Goal: Information Seeking & Learning: Learn about a topic

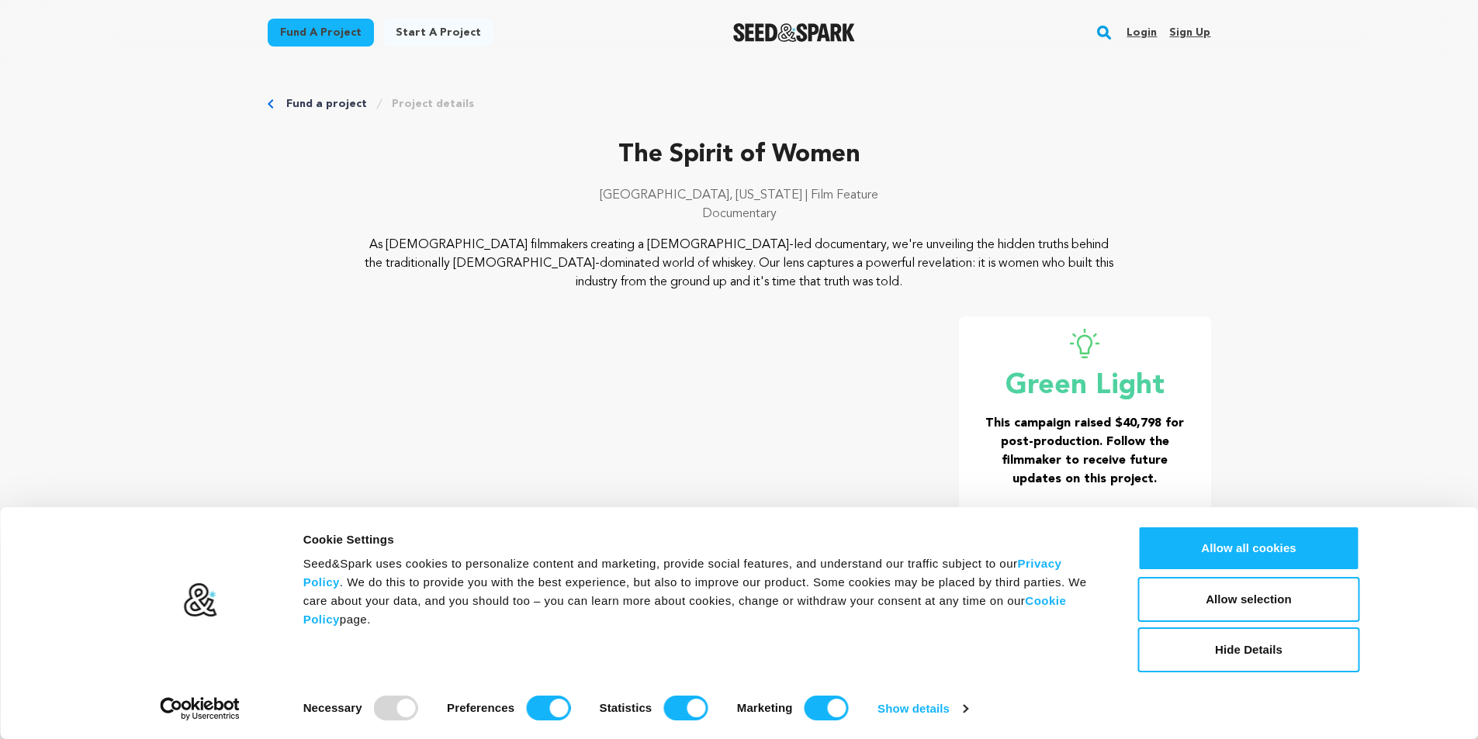
click at [870, 289] on p "As [DEMOGRAPHIC_DATA] filmmakers creating a [DEMOGRAPHIC_DATA]-led documentary,…" at bounding box center [739, 264] width 755 height 56
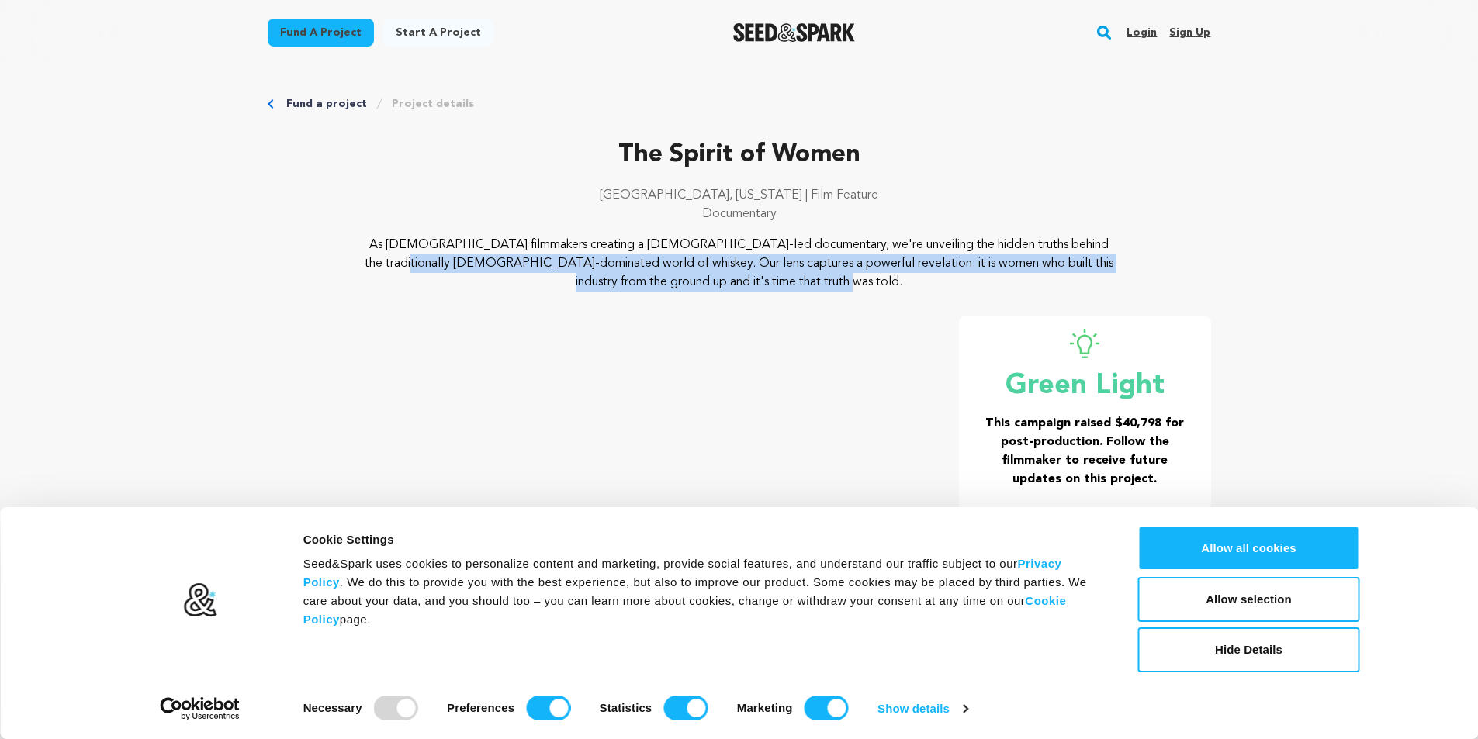
drag, startPoint x: 768, startPoint y: 286, endPoint x: 943, endPoint y: 245, distance: 179.3
click at [943, 245] on p "As [DEMOGRAPHIC_DATA] filmmakers creating a [DEMOGRAPHIC_DATA]-led documentary,…" at bounding box center [739, 264] width 755 height 56
copy p "traditionally [DEMOGRAPHIC_DATA]-dominated world of whiskey. Our lens captures …"
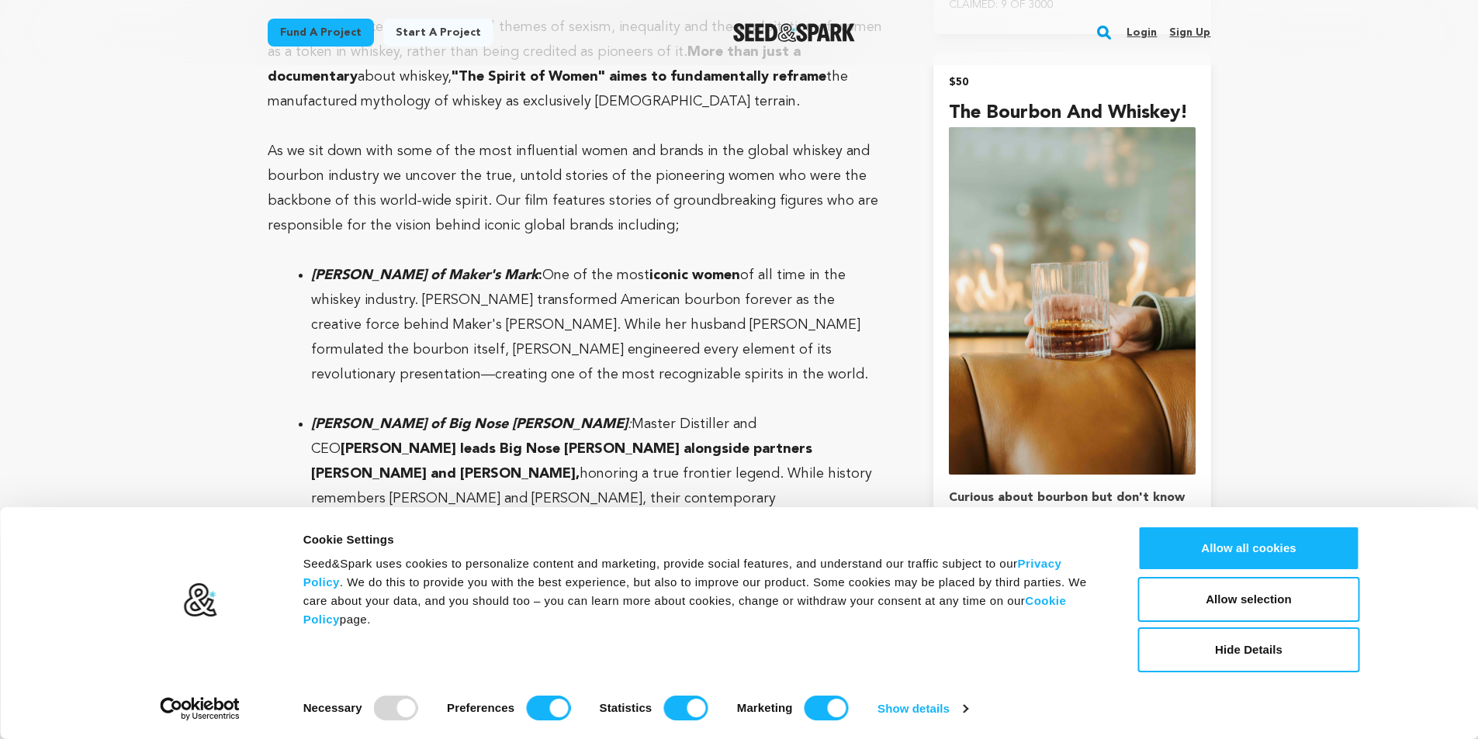
scroll to position [2017, 0]
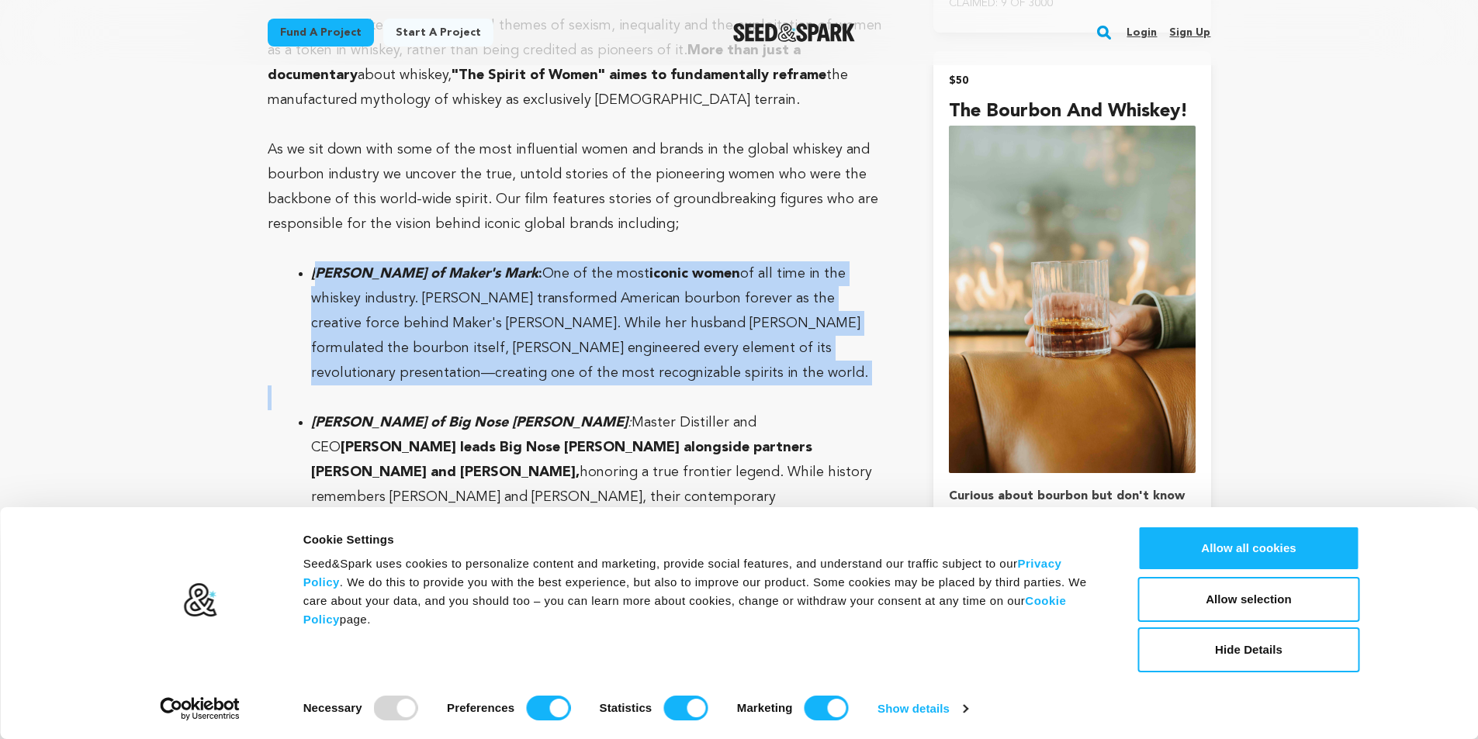
drag, startPoint x: 321, startPoint y: 248, endPoint x: 541, endPoint y: 363, distance: 247.8
click at [541, 386] on p at bounding box center [582, 398] width 629 height 25
drag, startPoint x: 524, startPoint y: 360, endPoint x: 312, endPoint y: 248, distance: 240.1
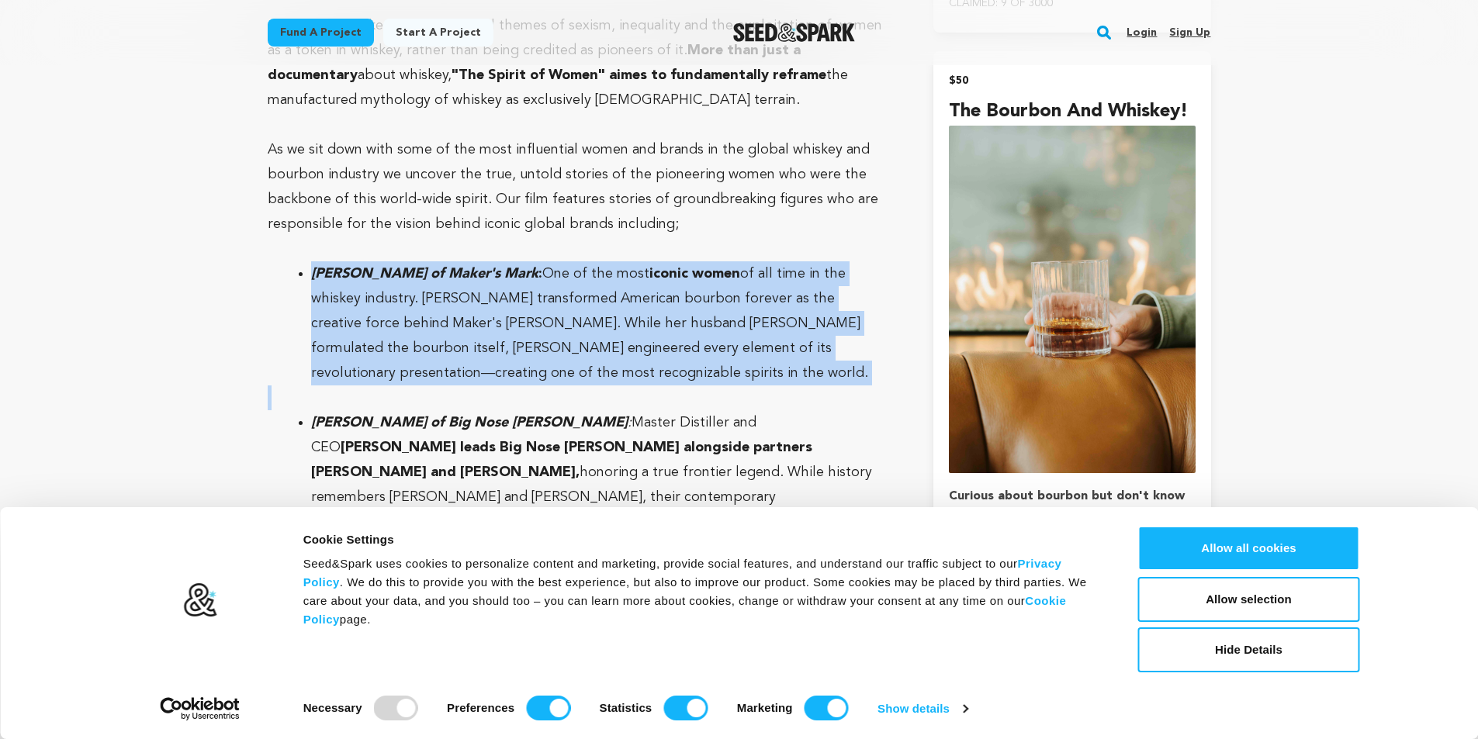
copy li "[PERSON_NAME] of Maker's Mark : One of the most iconic women of all time in the…"
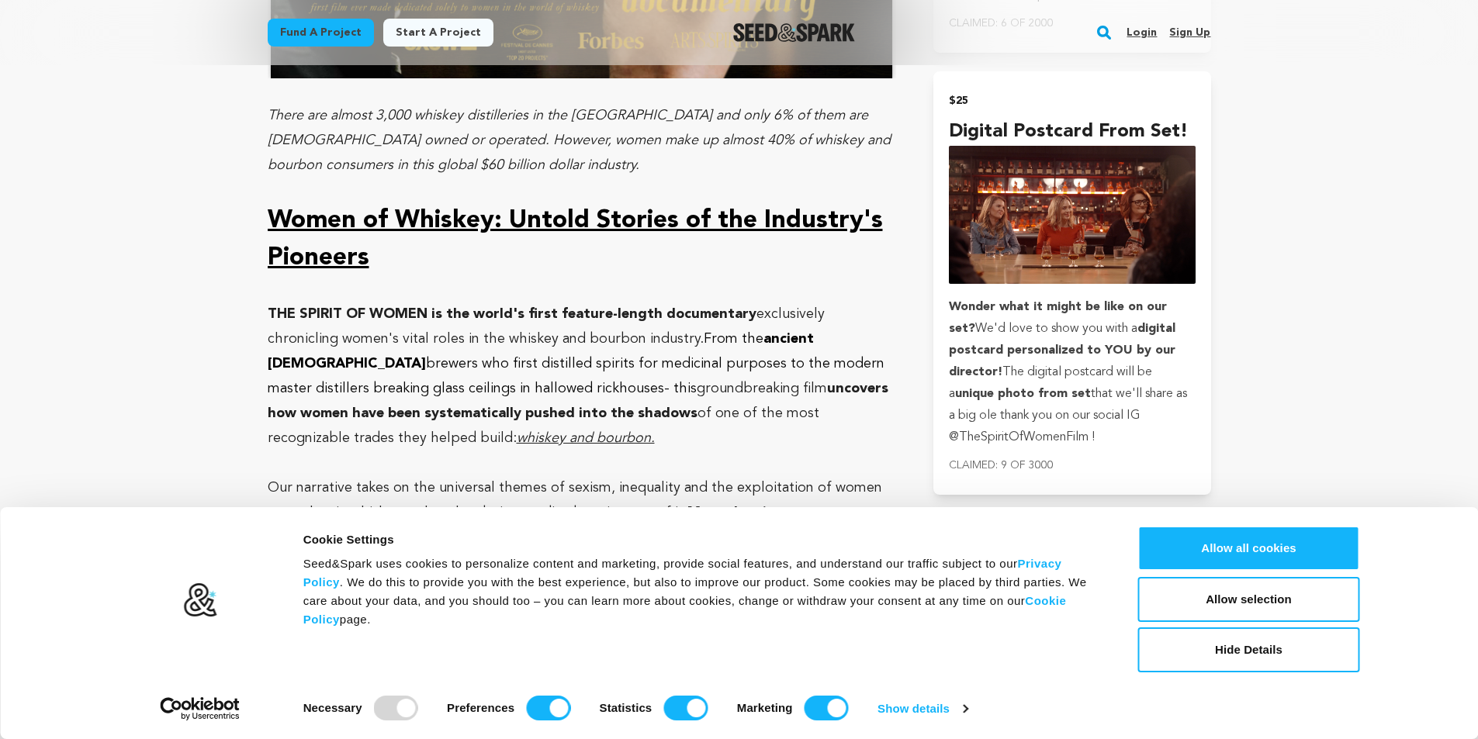
scroll to position [1645, 0]
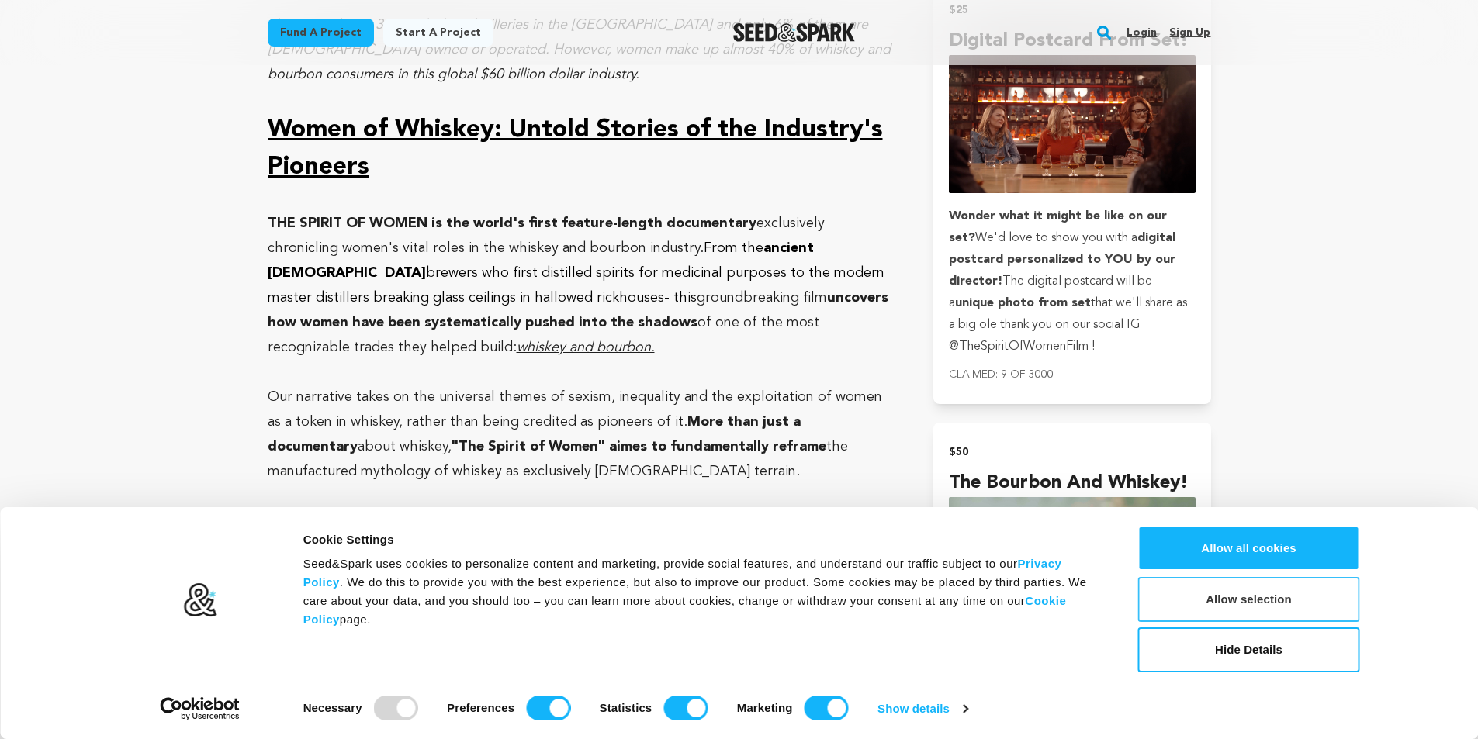
click at [1230, 597] on button "Allow selection" at bounding box center [1249, 599] width 222 height 45
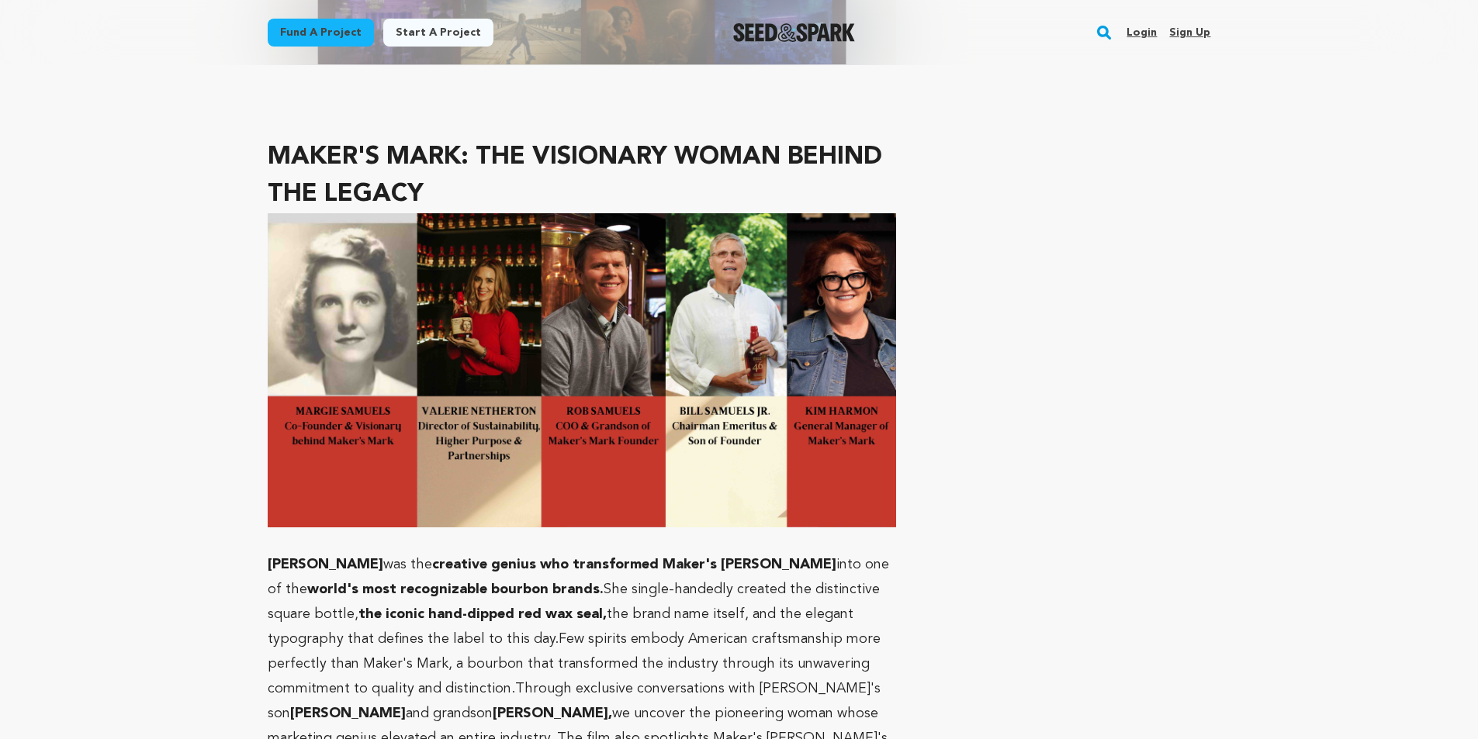
scroll to position [10933, 0]
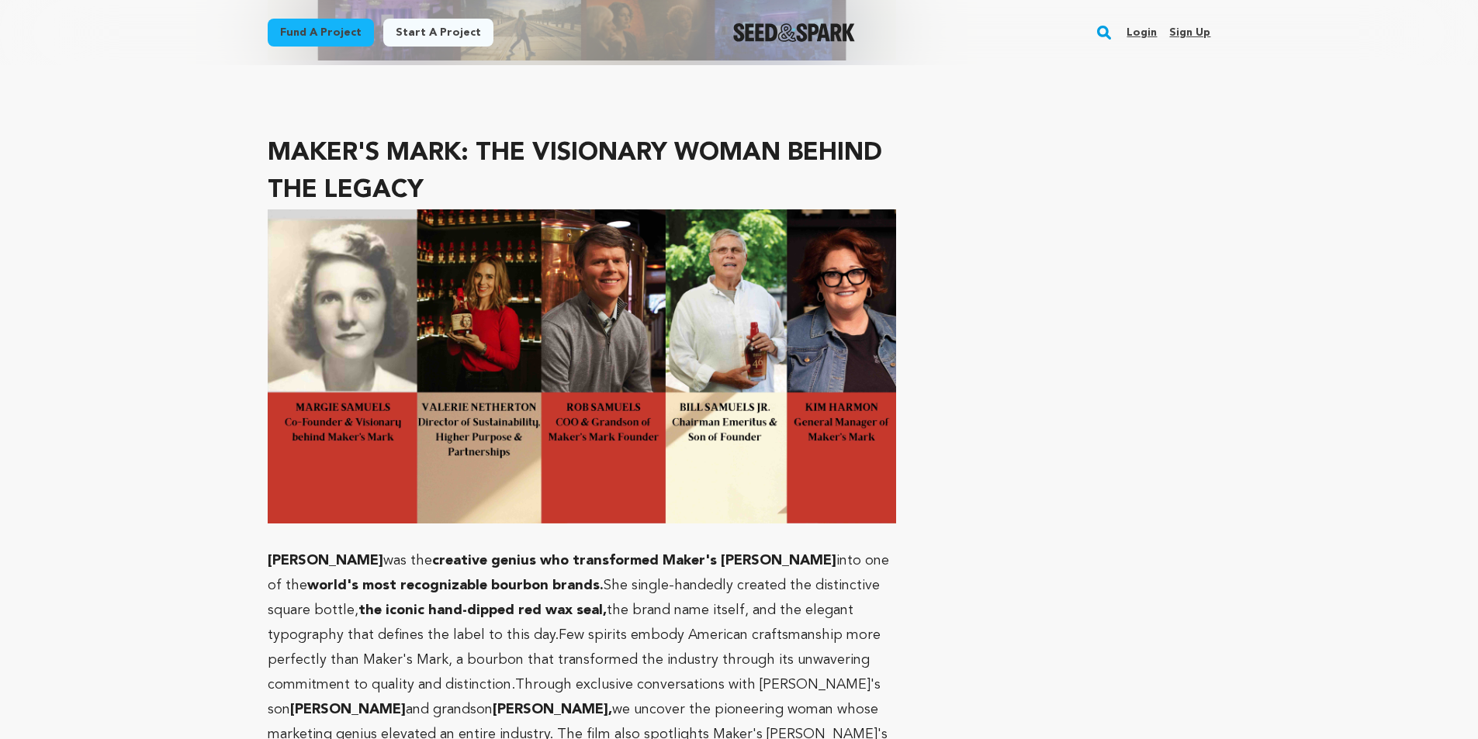
drag, startPoint x: 1476, startPoint y: 471, endPoint x: 1483, endPoint y: 458, distance: 15.3
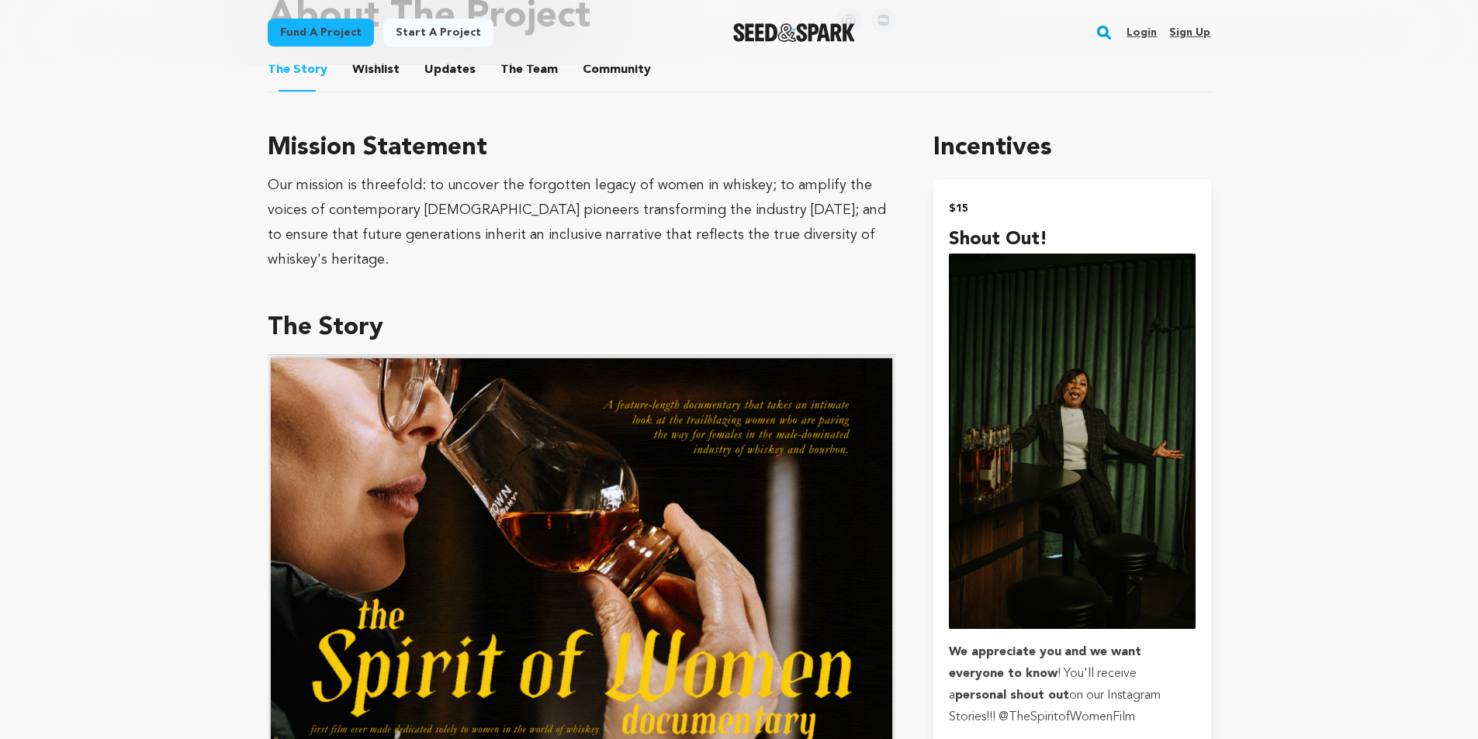
scroll to position [0, 0]
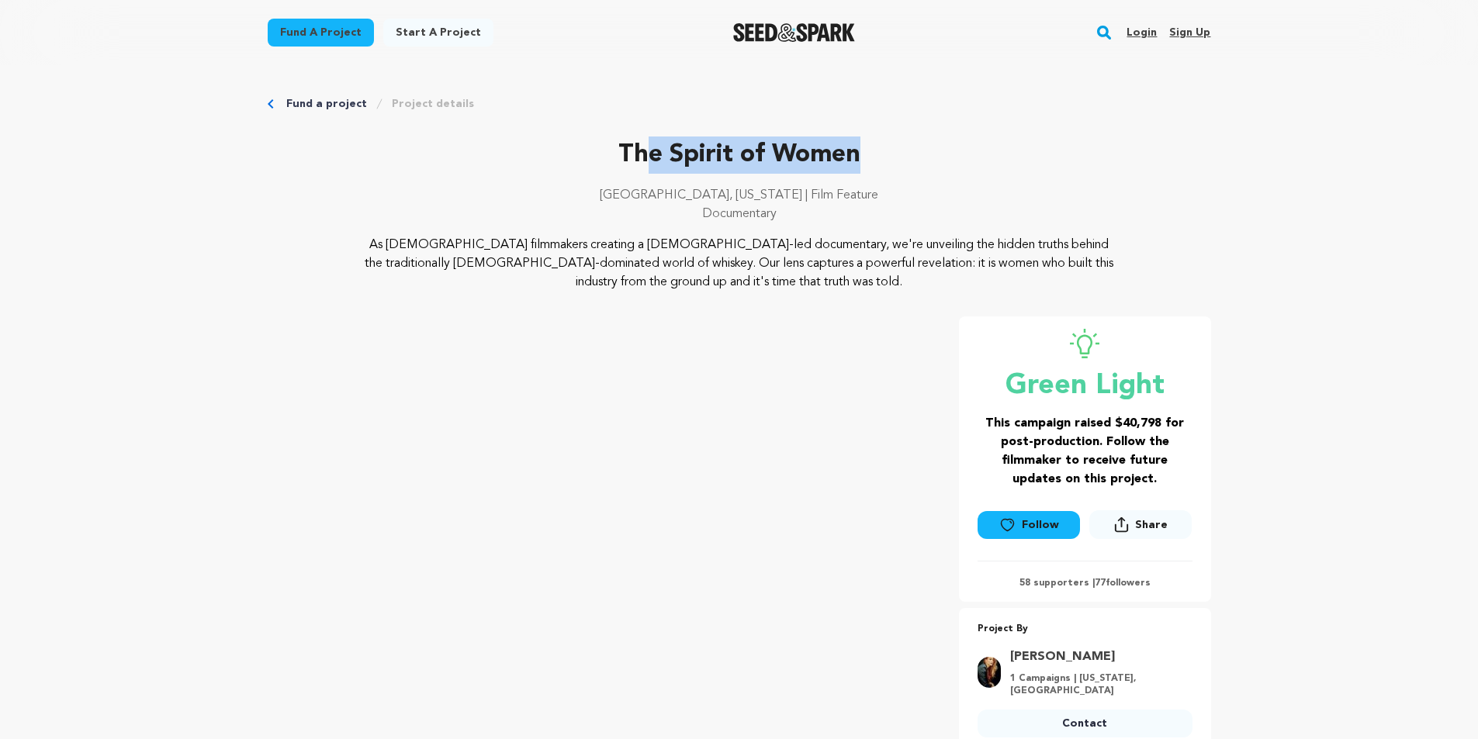
drag, startPoint x: 818, startPoint y: 135, endPoint x: 642, endPoint y: 130, distance: 175.4
drag, startPoint x: 714, startPoint y: 140, endPoint x: 780, endPoint y: 149, distance: 66.5
click at [780, 149] on p "The Spirit of Women" at bounding box center [739, 155] width 943 height 37
click at [818, 146] on p "The Spirit of Women" at bounding box center [739, 155] width 943 height 37
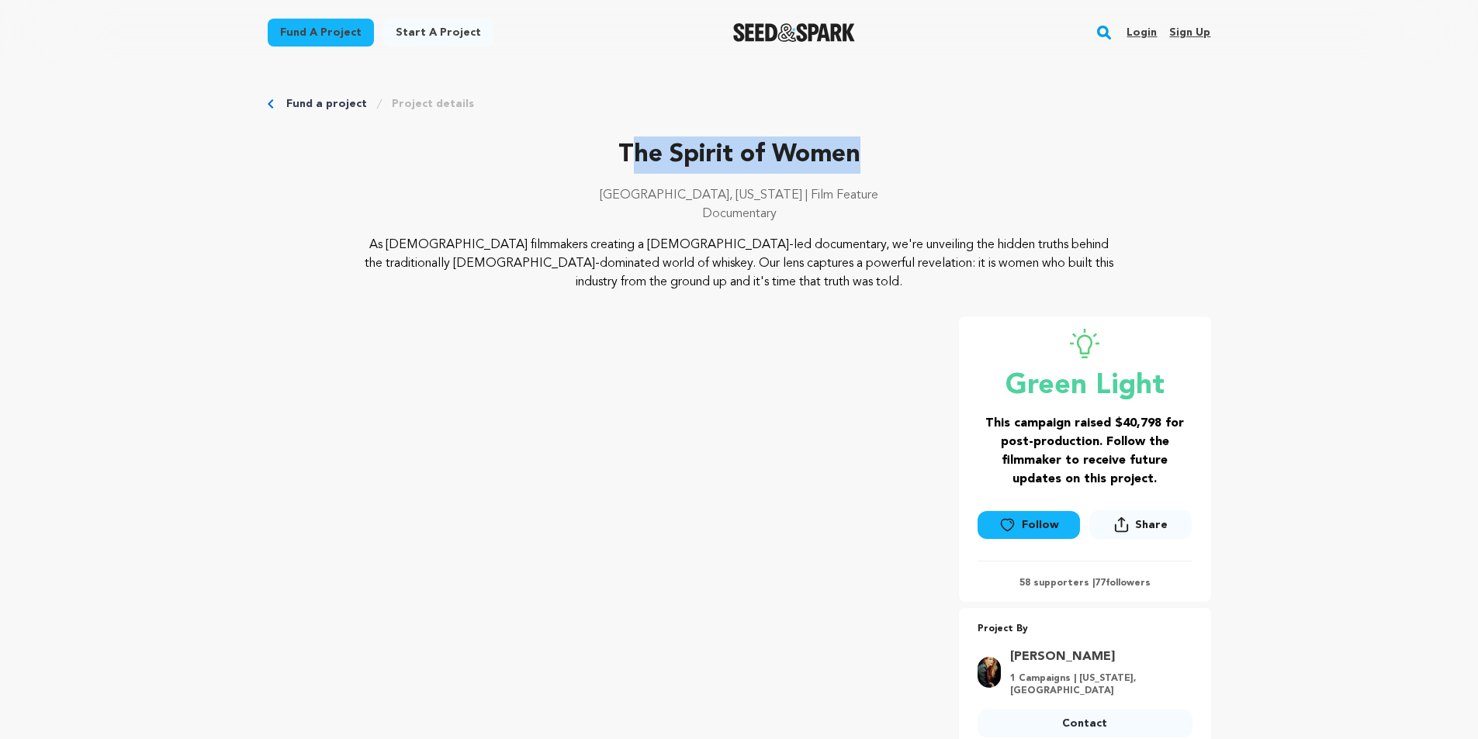
drag, startPoint x: 856, startPoint y: 150, endPoint x: 628, endPoint y: 154, distance: 228.9
click at [626, 154] on p "The Spirit of Women" at bounding box center [739, 155] width 943 height 37
click at [702, 155] on p "The Spirit of Women" at bounding box center [739, 155] width 943 height 37
drag, startPoint x: 902, startPoint y: 163, endPoint x: 570, endPoint y: 157, distance: 332.1
click at [570, 157] on p "The Spirit of Women" at bounding box center [739, 155] width 943 height 37
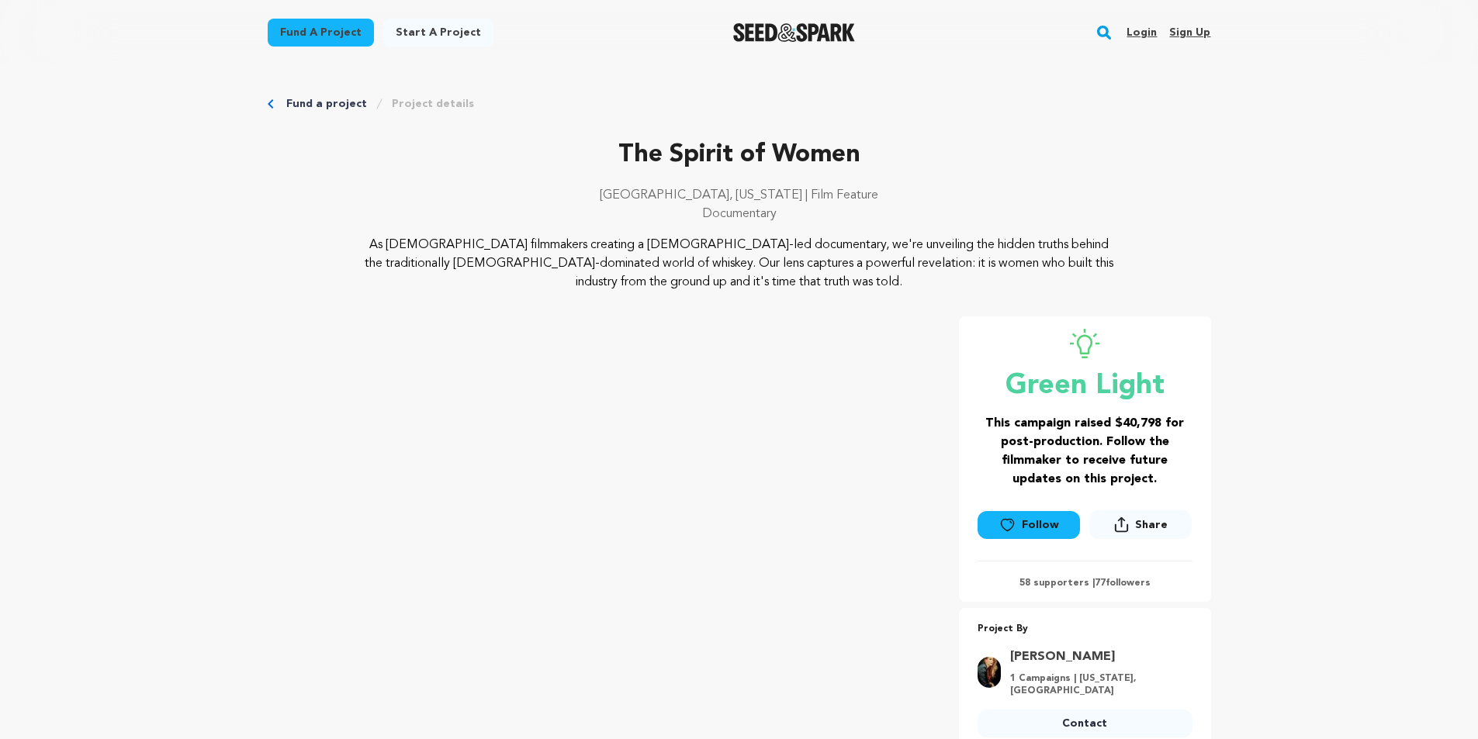
click at [310, 261] on div "As [DEMOGRAPHIC_DATA] filmmakers creating a [DEMOGRAPHIC_DATA]-led documentary,…" at bounding box center [739, 264] width 943 height 56
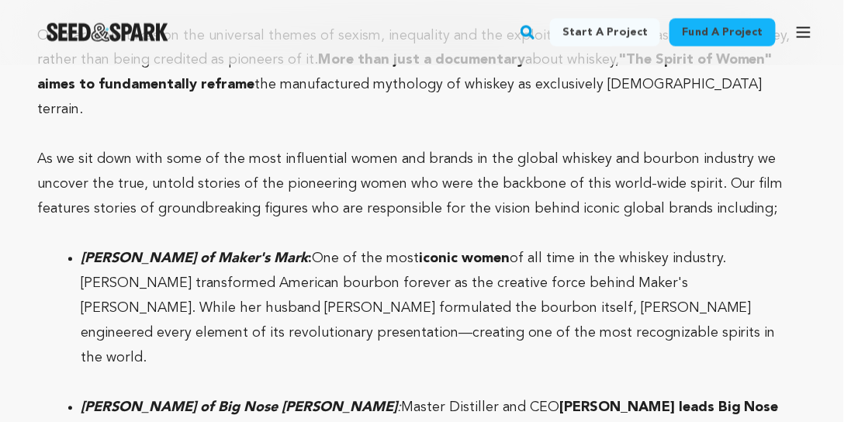
scroll to position [2139, 0]
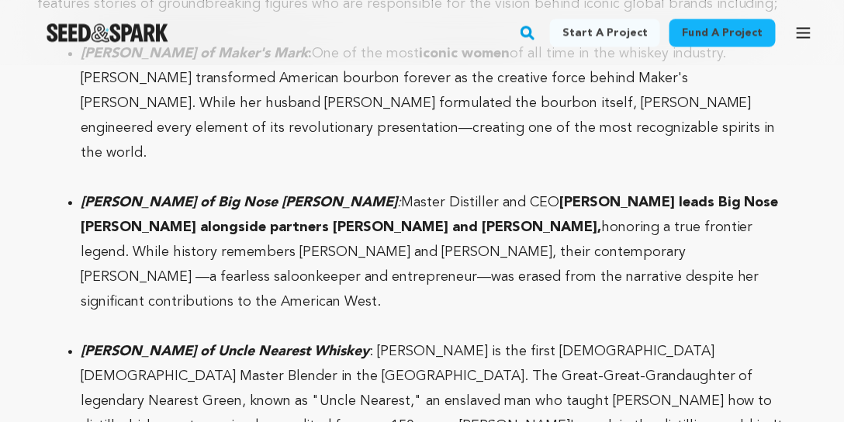
drag, startPoint x: 200, startPoint y: 268, endPoint x: 126, endPoint y: 240, distance: 78.8
click at [126, 344] on em "[PERSON_NAME] of Uncle Nearest Whiskey" at bounding box center [225, 351] width 289 height 14
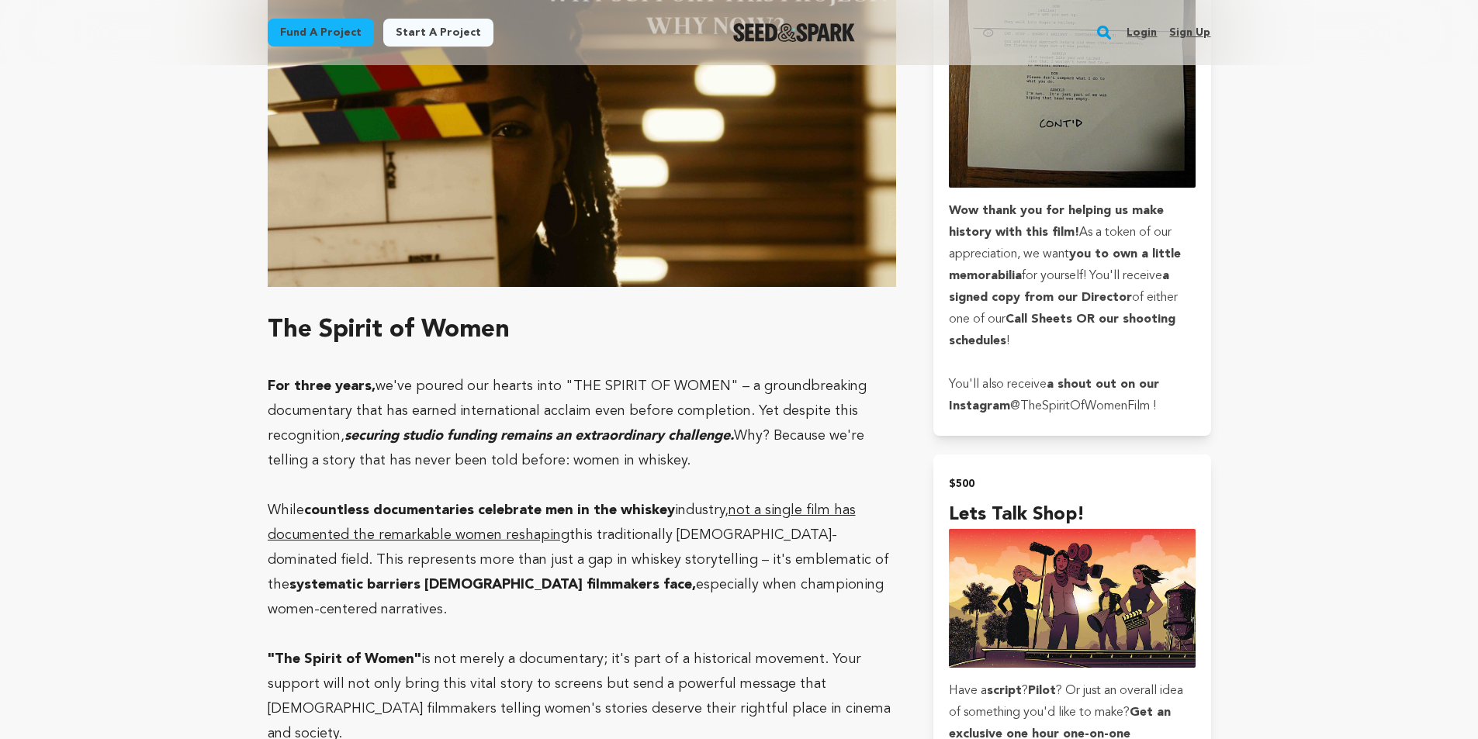
scroll to position [4766, 0]
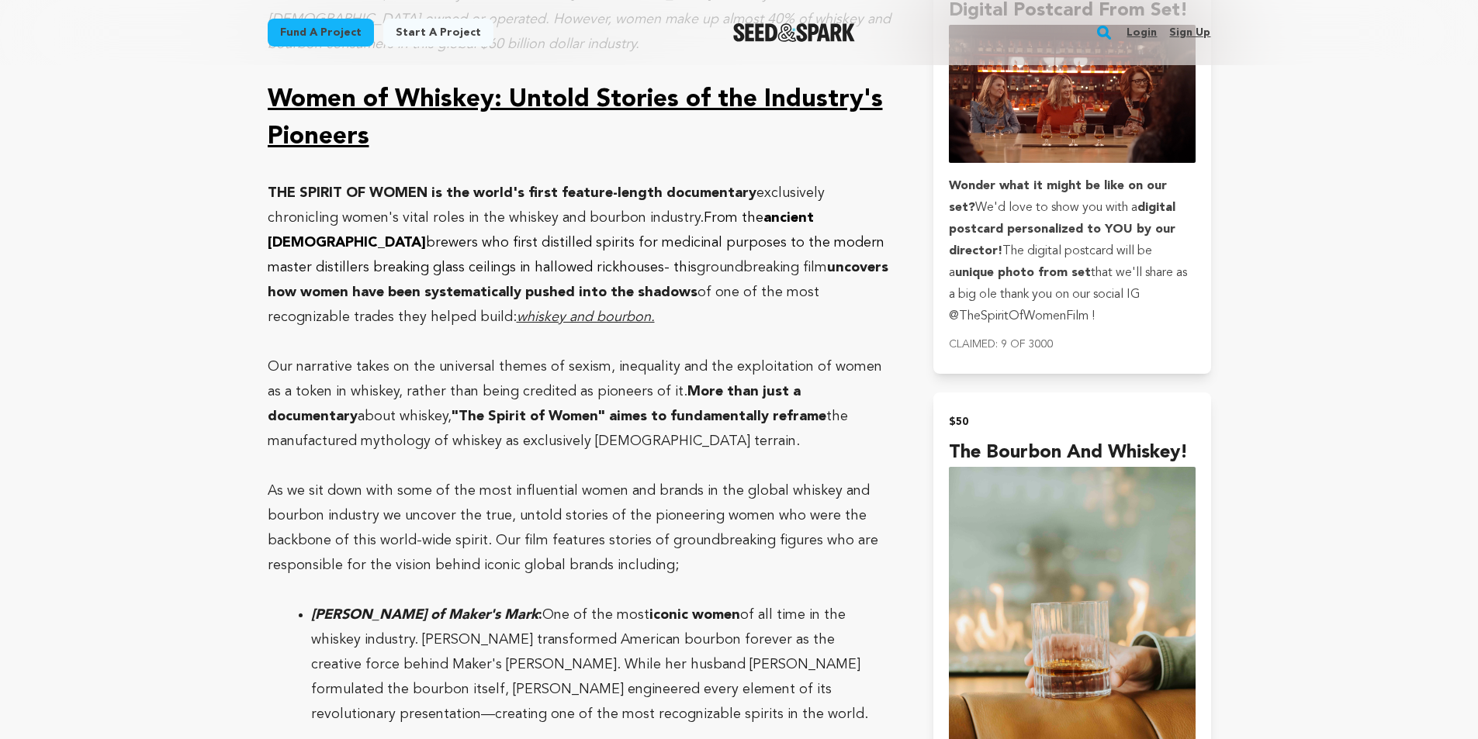
scroll to position [1861, 0]
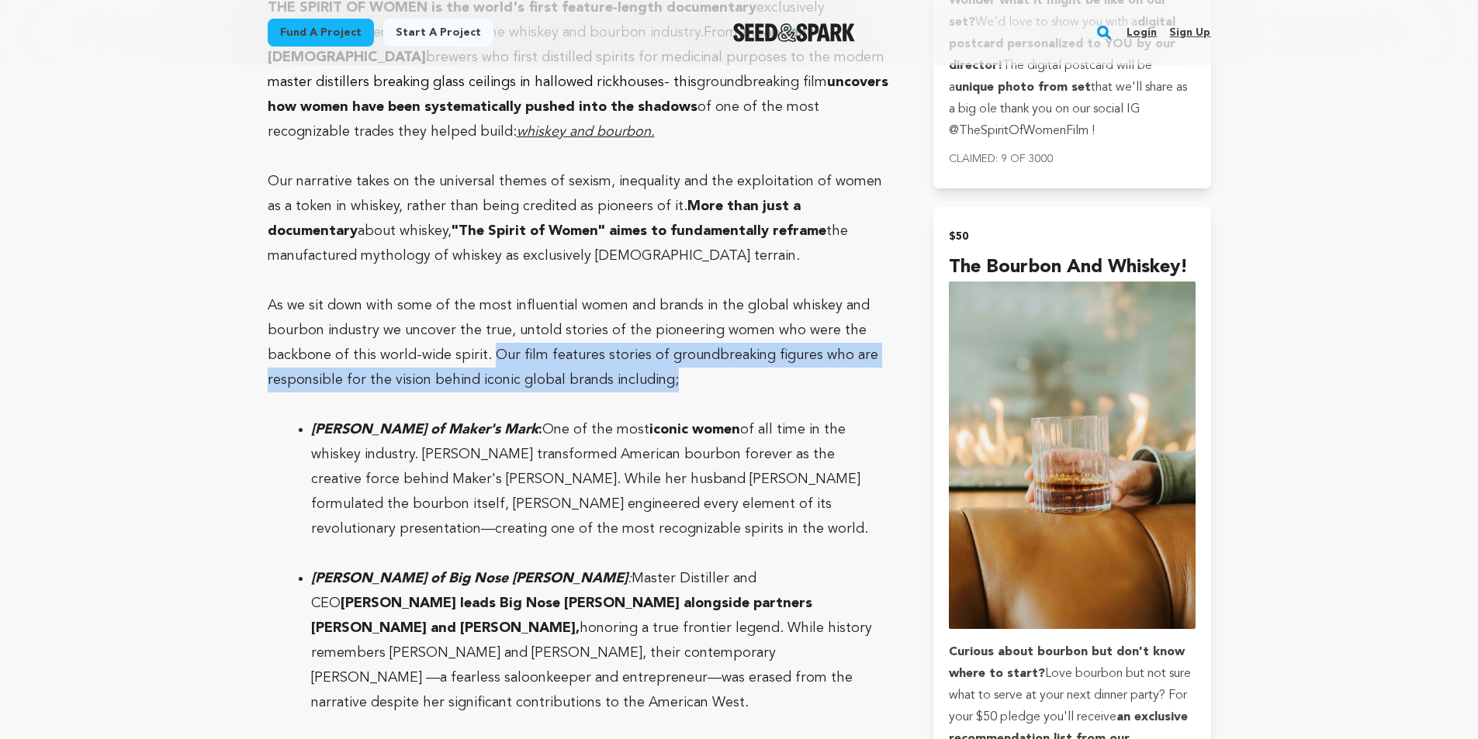
drag, startPoint x: 683, startPoint y: 353, endPoint x: 485, endPoint y: 324, distance: 199.9
click at [485, 324] on p "As we sit down with some of the most influential women and brands in the global…" at bounding box center [582, 342] width 629 height 99
copy p "Our film features stories of groundbreaking figures who are responsible for the…"
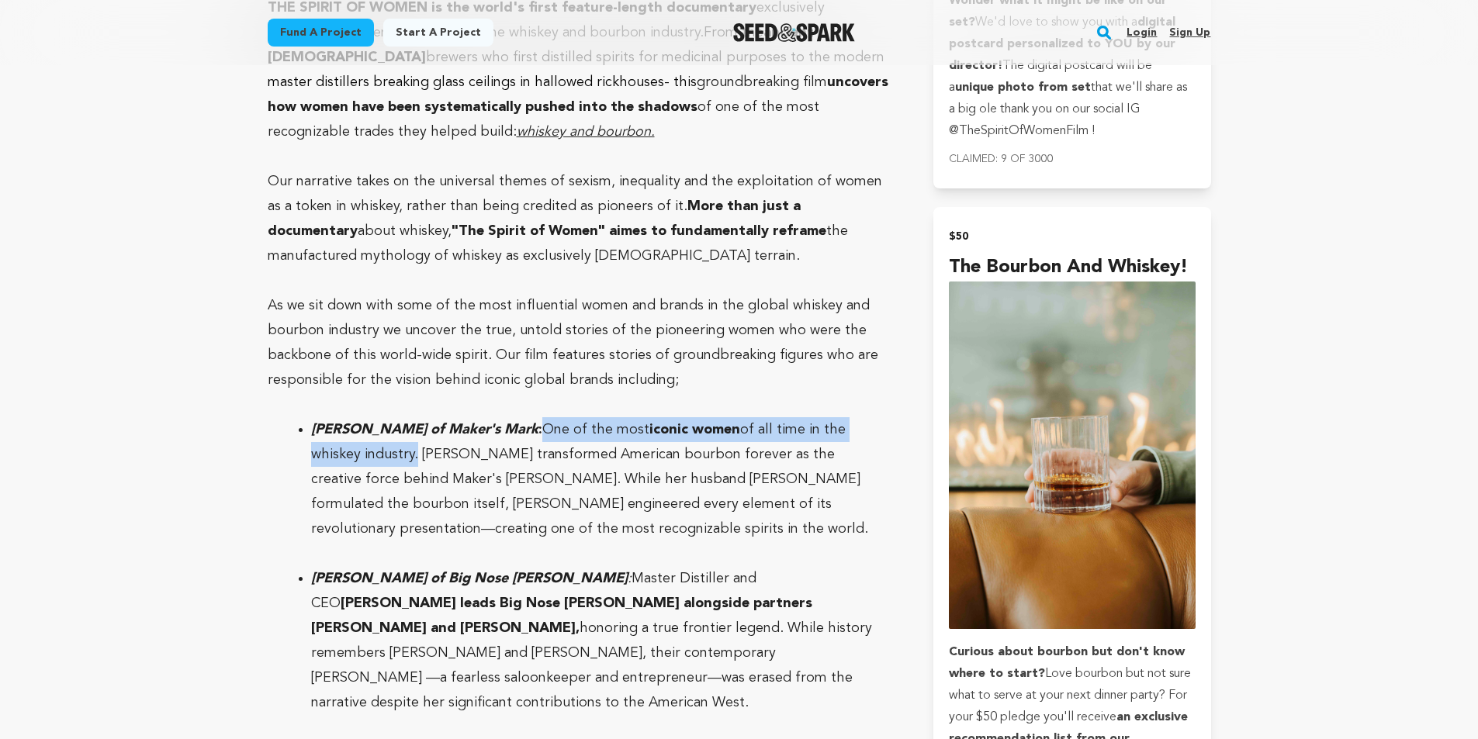
drag, startPoint x: 412, startPoint y: 432, endPoint x: 532, endPoint y: 407, distance: 122.8
click at [532, 417] on li "[PERSON_NAME] of Maker's Mark : One of the most iconic women of all time in the…" at bounding box center [594, 479] width 567 height 124
copy li "One of the most iconic women of all time in the whiskey industry"
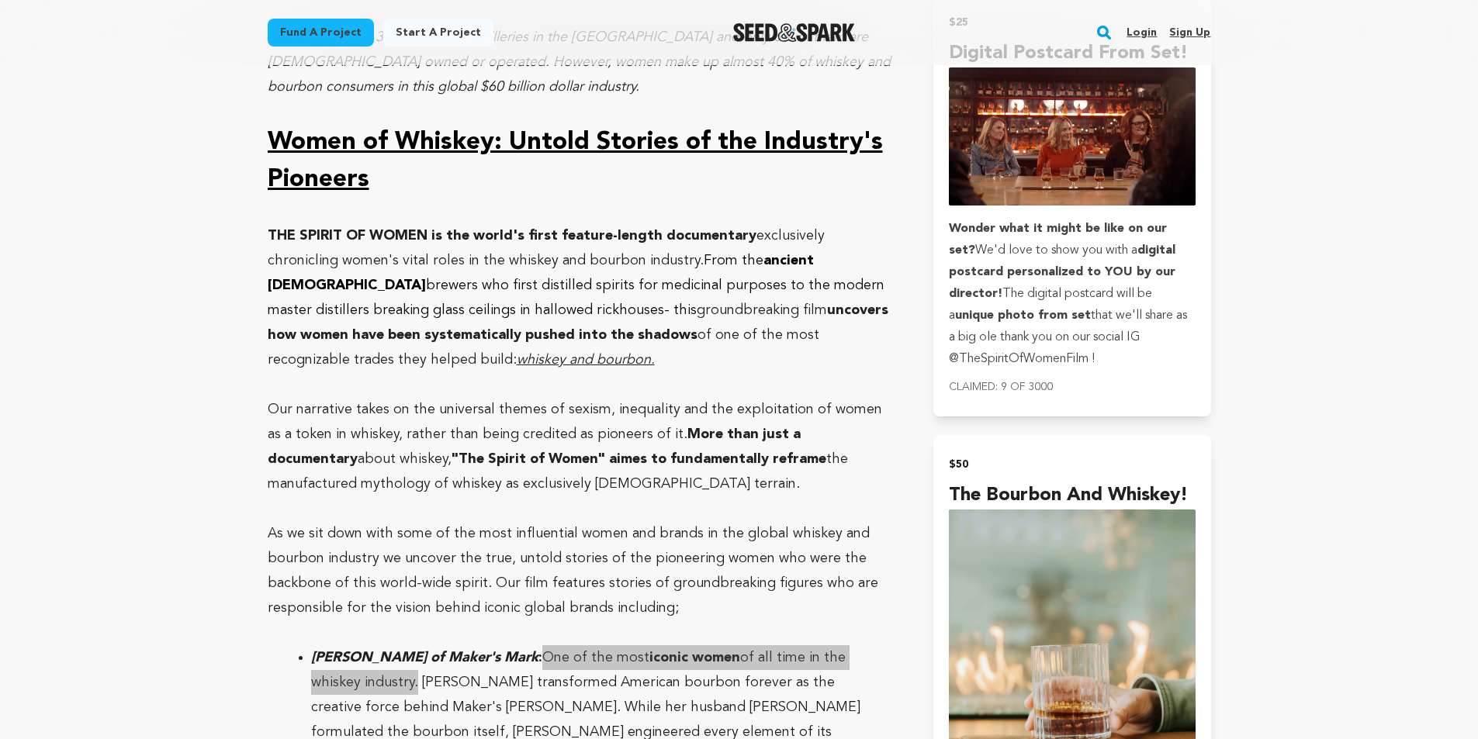
scroll to position [1628, 0]
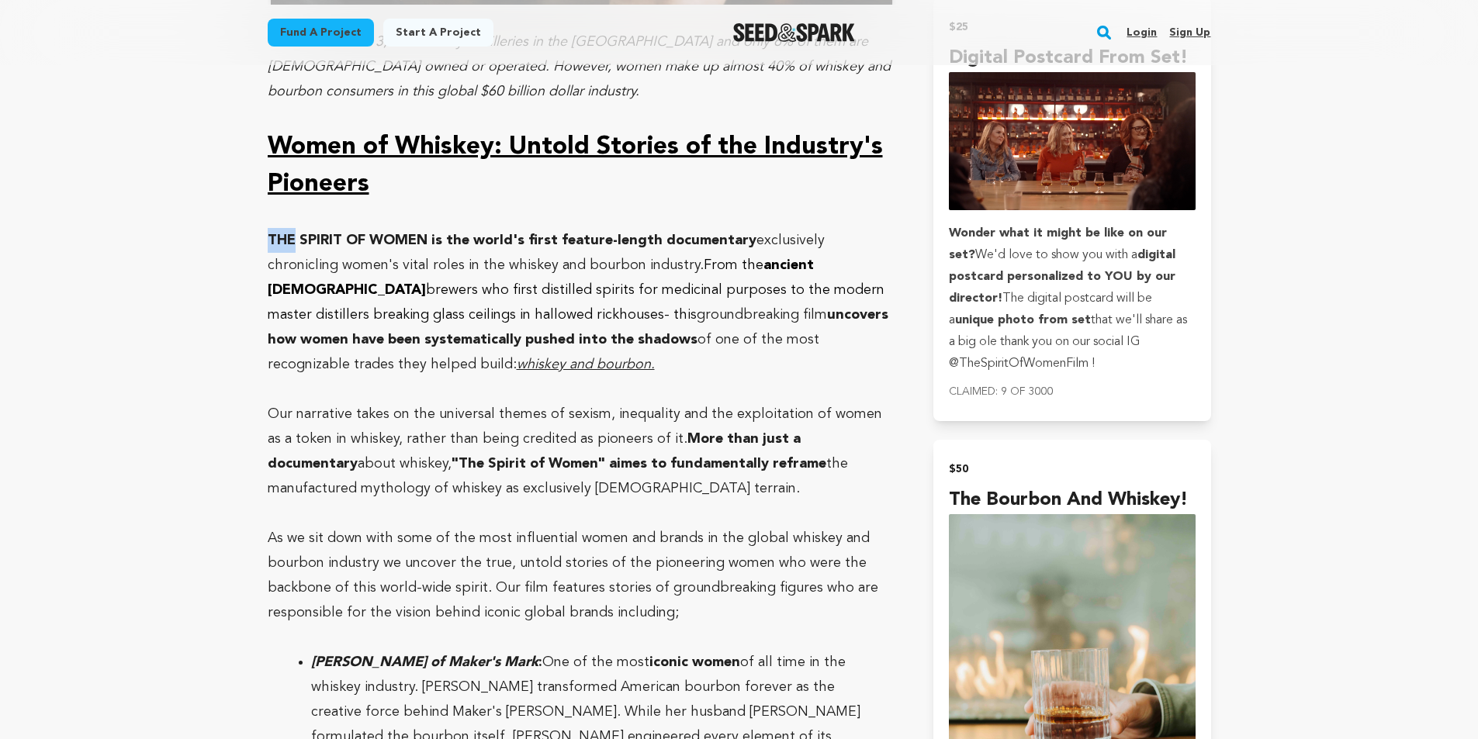
drag, startPoint x: 268, startPoint y: 218, endPoint x: 295, endPoint y: 217, distance: 27.2
click at [504, 296] on p "THE SPIRIT OF WOMEN is the world's first feature-length documentary exclusively…" at bounding box center [582, 302] width 629 height 149
